Goal: Find contact information: Find contact information

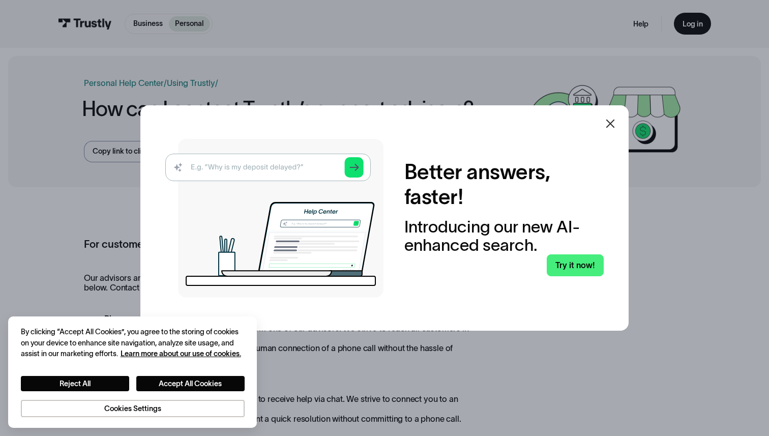
click at [617, 124] on div at bounding box center [610, 123] width 24 height 24
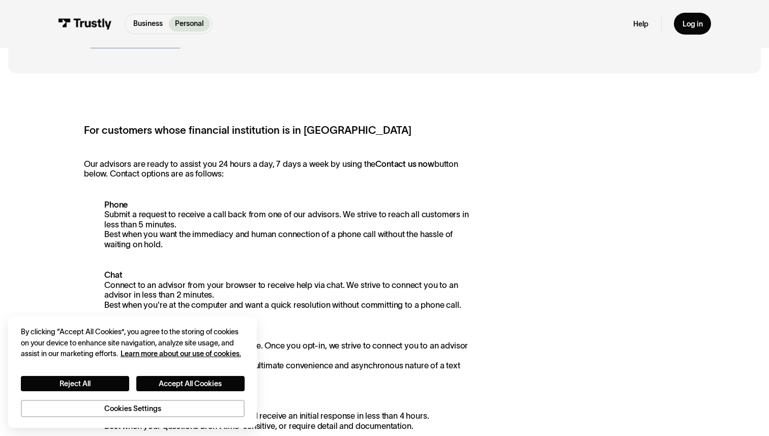
scroll to position [140, 0]
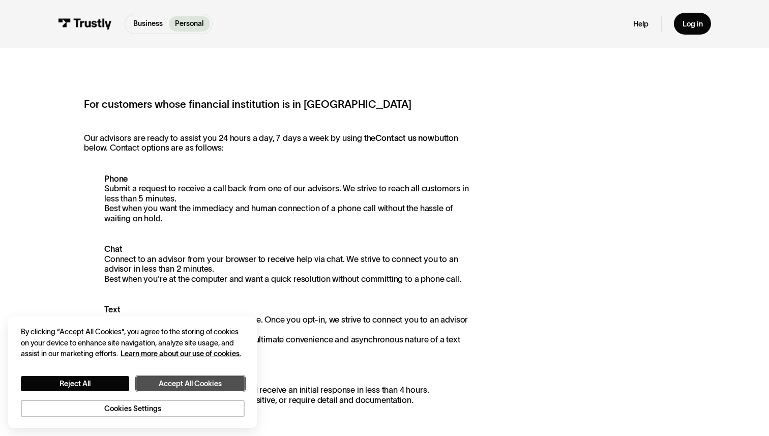
click at [194, 379] on button "Accept All Cookies" at bounding box center [190, 384] width 108 height 16
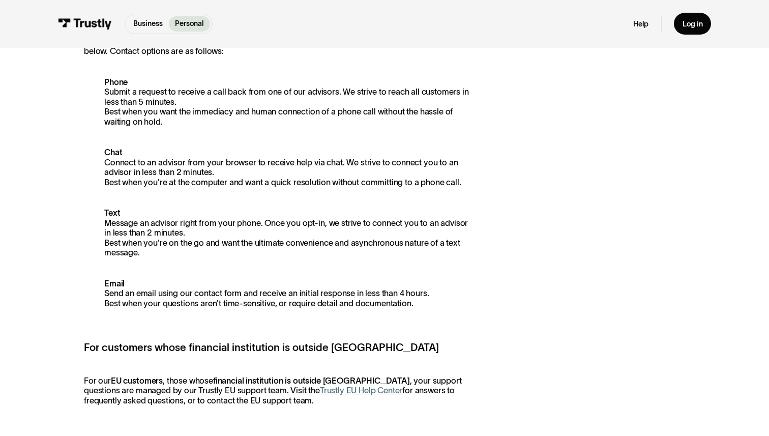
scroll to position [154, 0]
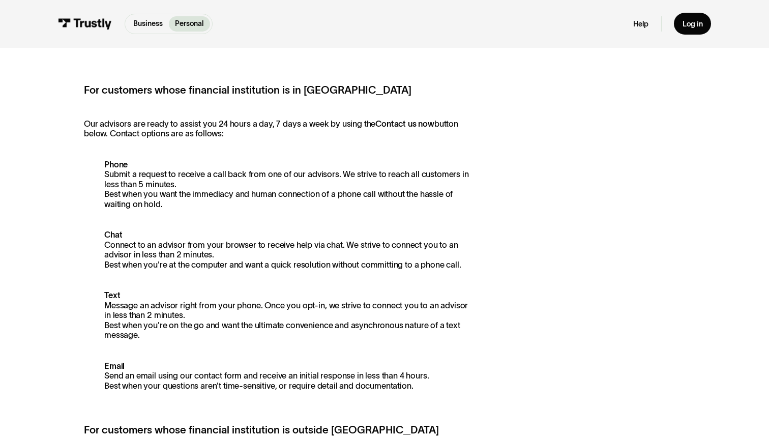
click at [118, 168] on strong "Phone" at bounding box center [115, 164] width 23 height 9
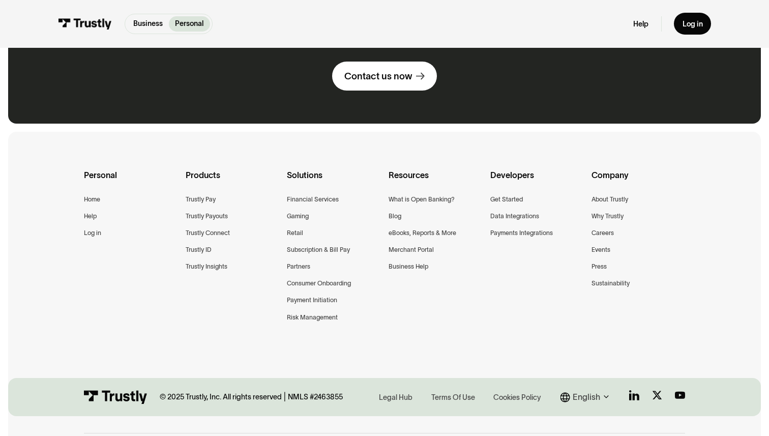
scroll to position [808, 0]
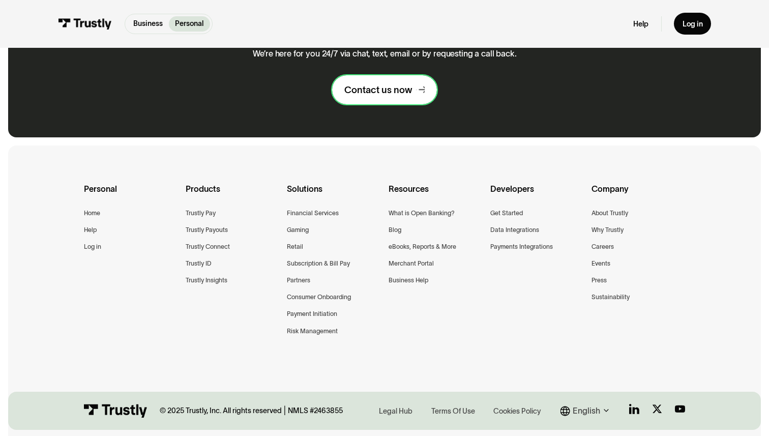
click at [393, 93] on div "Contact us now" at bounding box center [378, 90] width 68 height 12
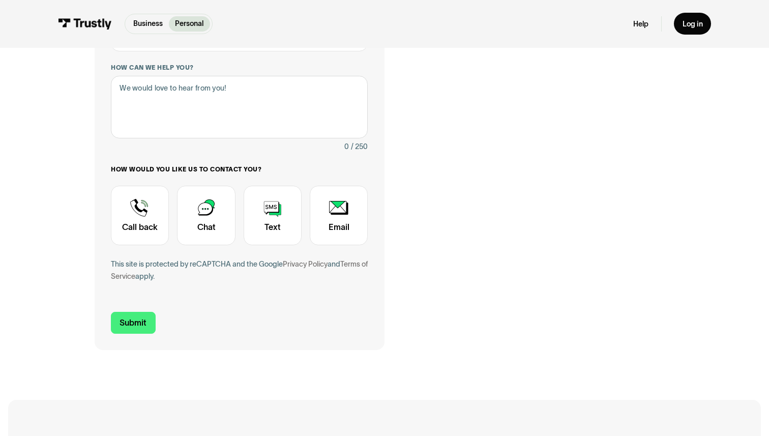
scroll to position [148, 0]
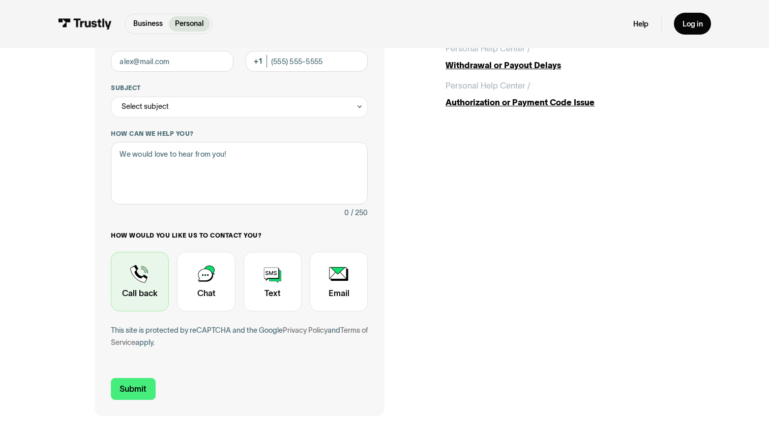
click at [144, 276] on div "Contact Trustly Support" at bounding box center [140, 282] width 58 height 60
click at [193, 229] on div "First name Last name Email Phone (Optional) Subject Select subject Trustly Repo…" at bounding box center [239, 177] width 257 height 368
